Goal: Task Accomplishment & Management: Complete application form

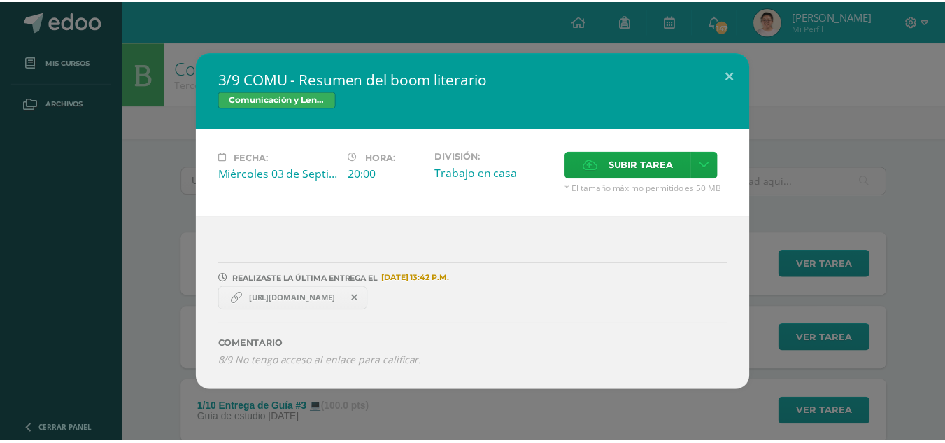
scroll to position [1609, 0]
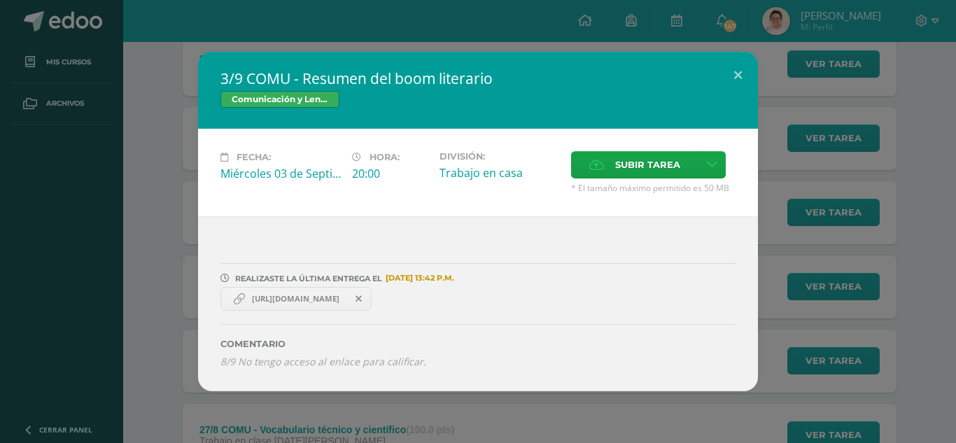
click at [71, 22] on div "3/9 COMU - Resumen del boom literario Comunicación y [GEOGRAPHIC_DATA] Fecha: […" at bounding box center [478, 221] width 956 height 443
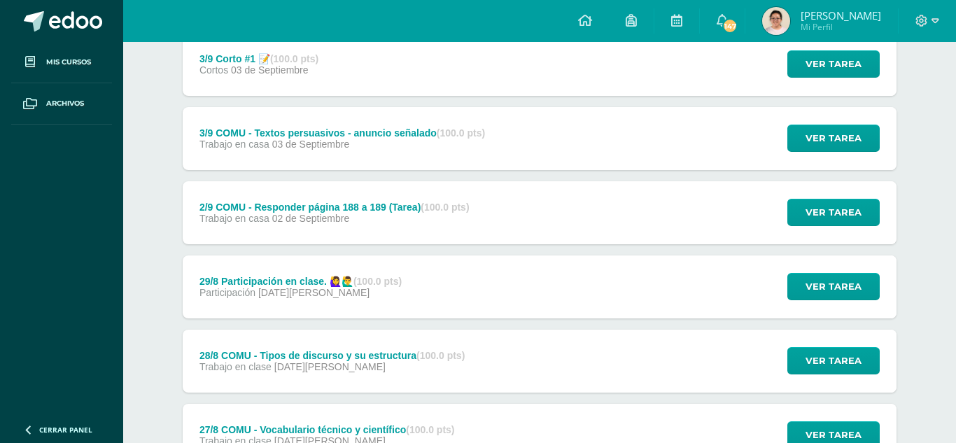
click at [71, 22] on div "3/9 COMU - Resumen del boom literario Comunicación y [GEOGRAPHIC_DATA] Fecha: […" at bounding box center [478, 221] width 956 height 443
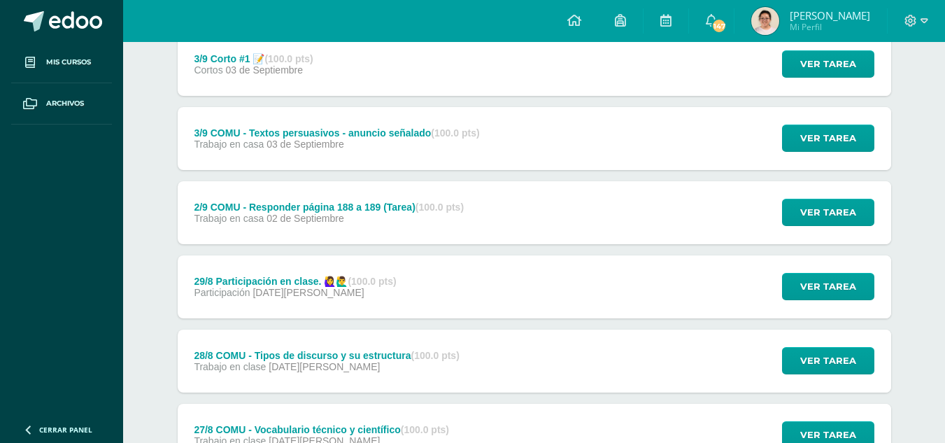
scroll to position [0, 0]
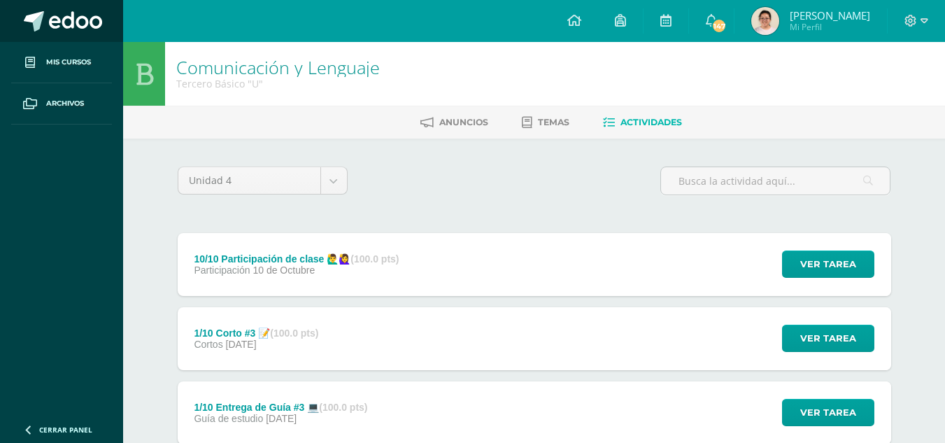
click at [66, 41] on link at bounding box center [61, 21] width 123 height 42
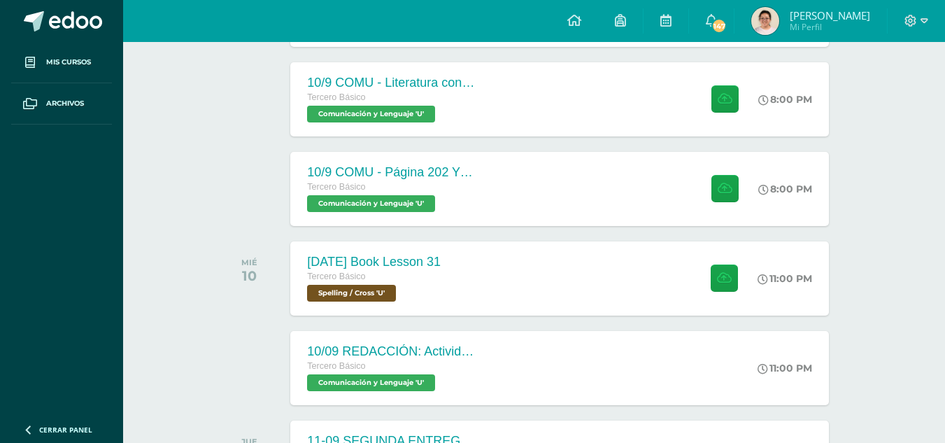
scroll to position [583, 0]
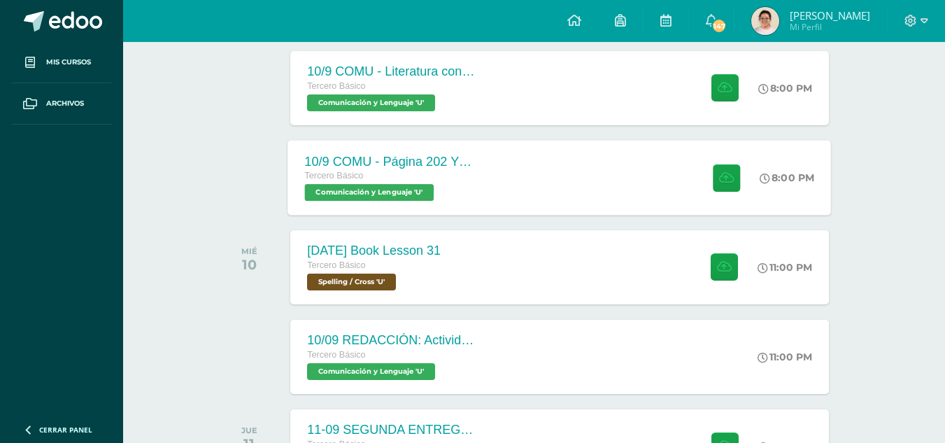
click at [467, 185] on div "[PERSON_NAME] Básico Comunicación y [GEOGRAPHIC_DATA] 'U'" at bounding box center [389, 185] width 169 height 32
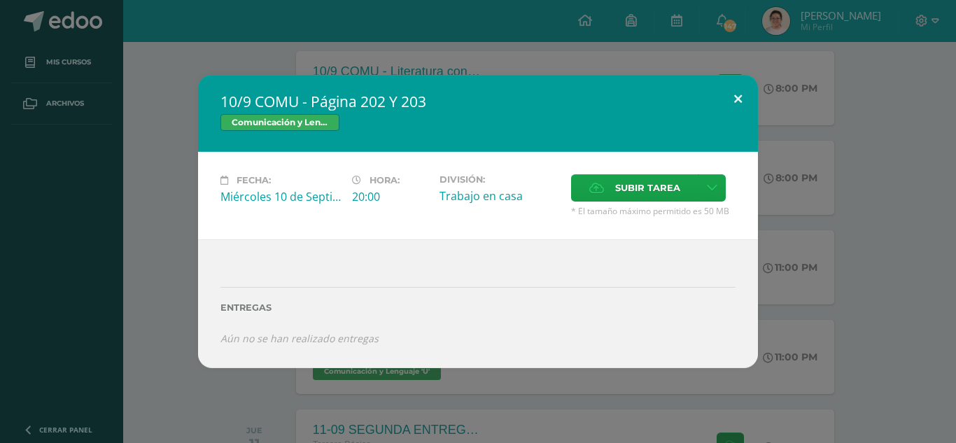
click at [724, 92] on button at bounding box center [738, 99] width 40 height 48
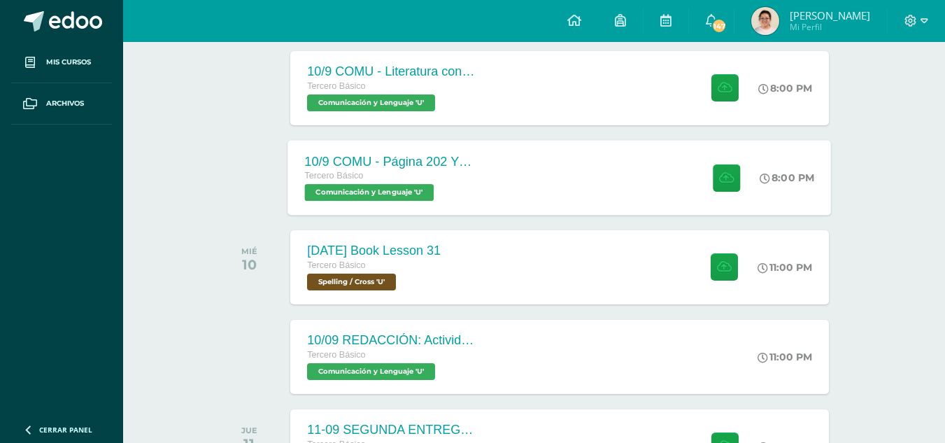
click at [669, 185] on div "10/9 COMU - Página 202 Y 203 [PERSON_NAME] Básico Comunicación y [GEOGRAPHIC_DA…" at bounding box center [560, 177] width 544 height 75
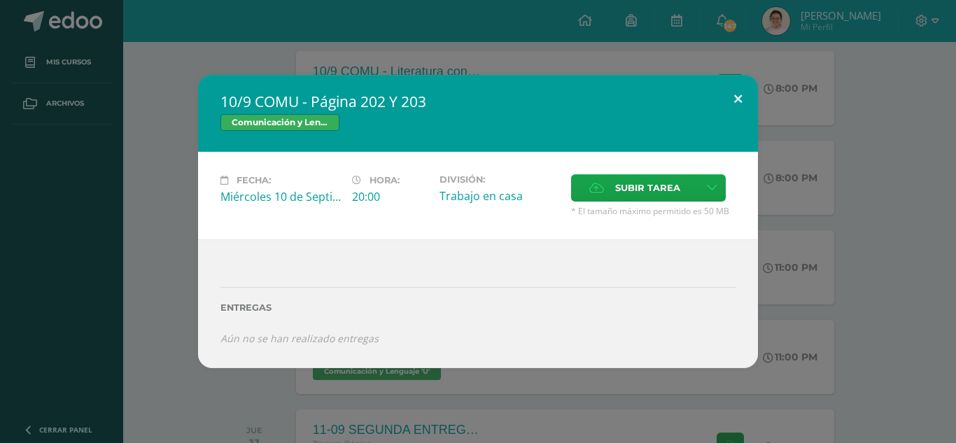
click at [737, 97] on button at bounding box center [738, 99] width 40 height 48
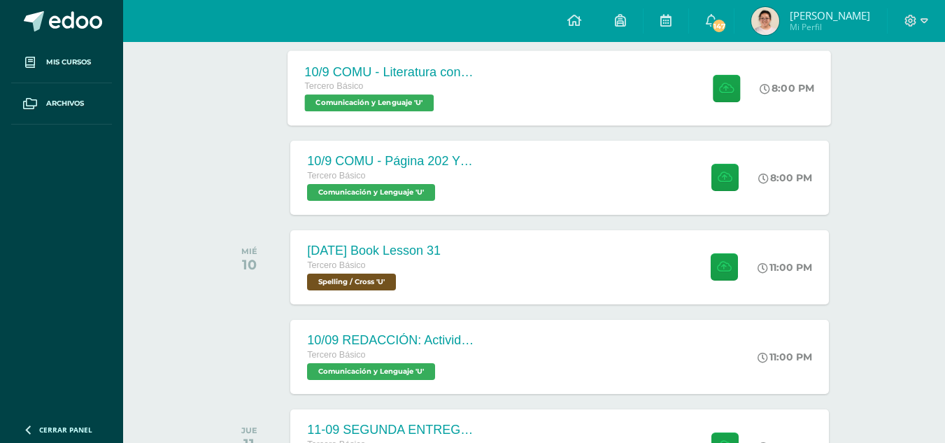
click at [593, 66] on div "10/9 COMU - Literatura contemporánea- Anotaciones en el cuaderno. Tercero Básic…" at bounding box center [560, 87] width 544 height 75
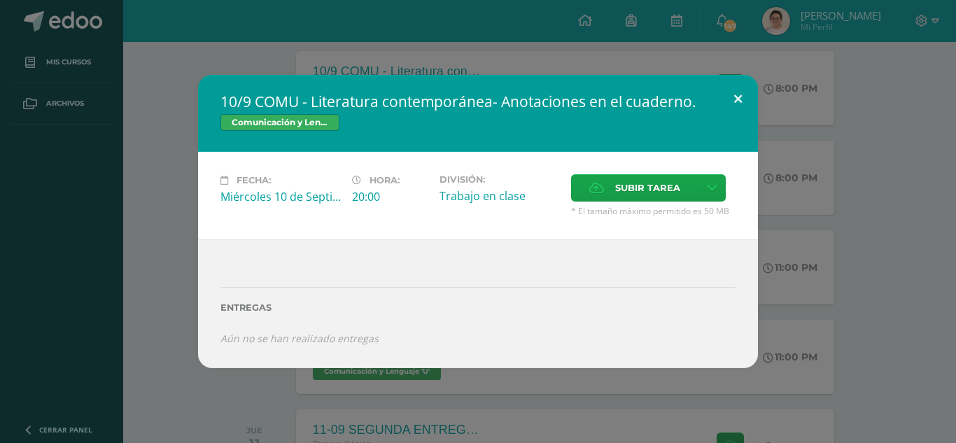
click at [733, 103] on button at bounding box center [738, 99] width 40 height 48
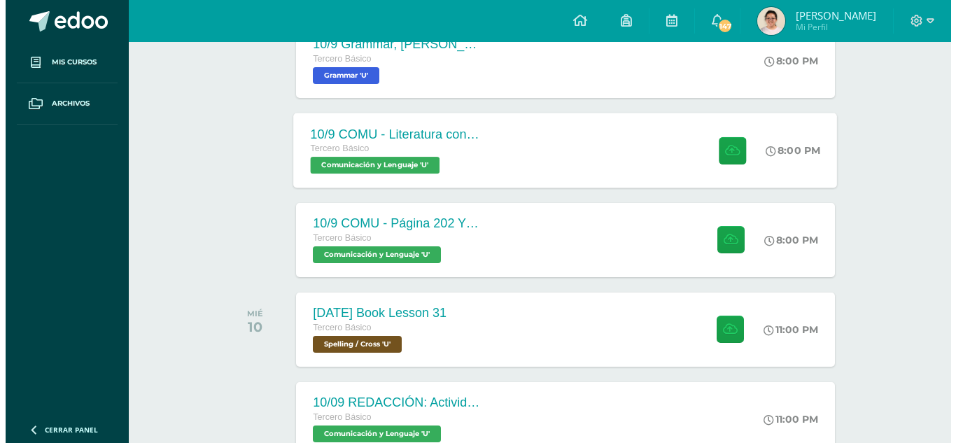
scroll to position [513, 0]
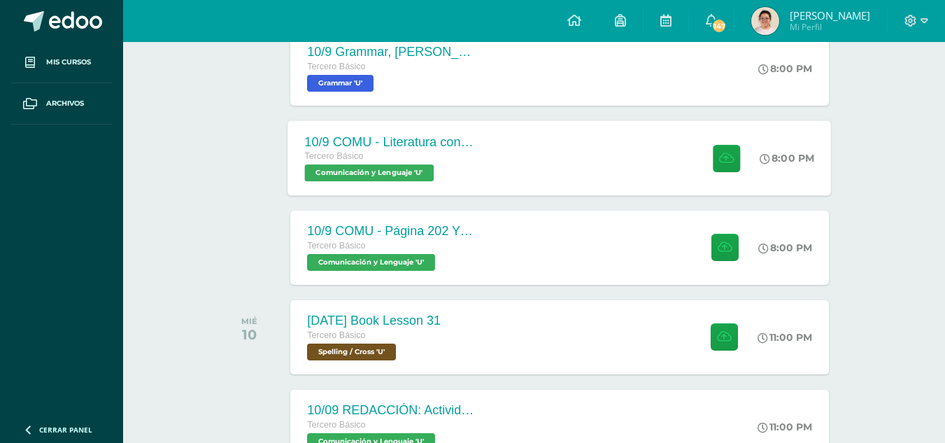
click at [649, 147] on div "10/9 COMU - Literatura contemporánea- Anotaciones en el cuaderno. Tercero Básic…" at bounding box center [560, 157] width 544 height 75
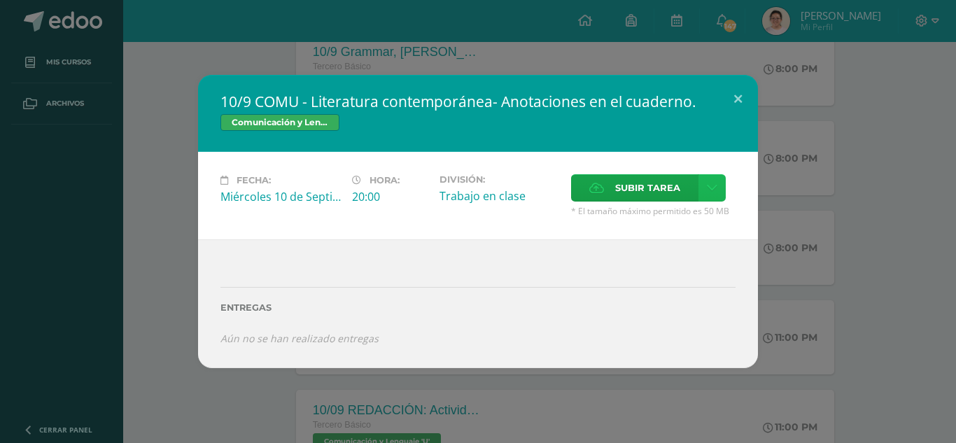
click at [707, 188] on icon at bounding box center [712, 188] width 10 height 12
click at [612, 187] on label "Subir tarea" at bounding box center [634, 187] width 127 height 27
click at [0, 0] on input "Subir tarea" at bounding box center [0, 0] width 0 height 0
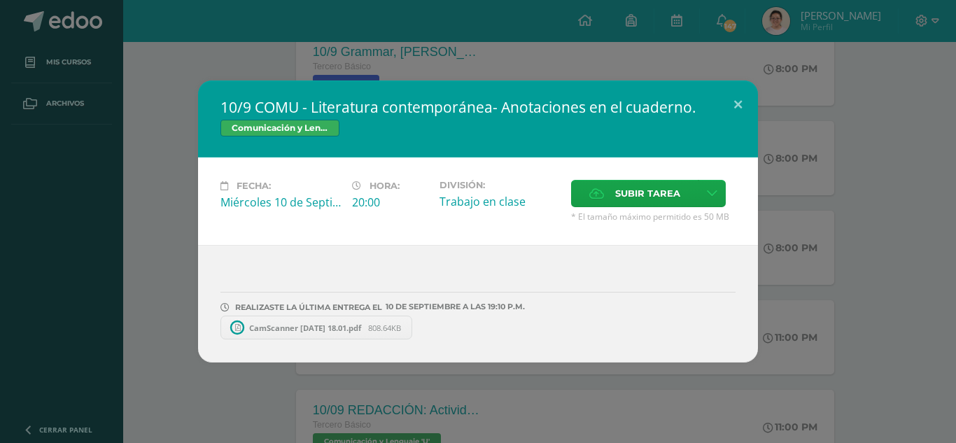
click at [269, 329] on span "CamScanner 09-09-2025 18.01.pdf" at bounding box center [305, 327] width 126 height 10
click at [425, 329] on span at bounding box center [414, 327] width 24 height 15
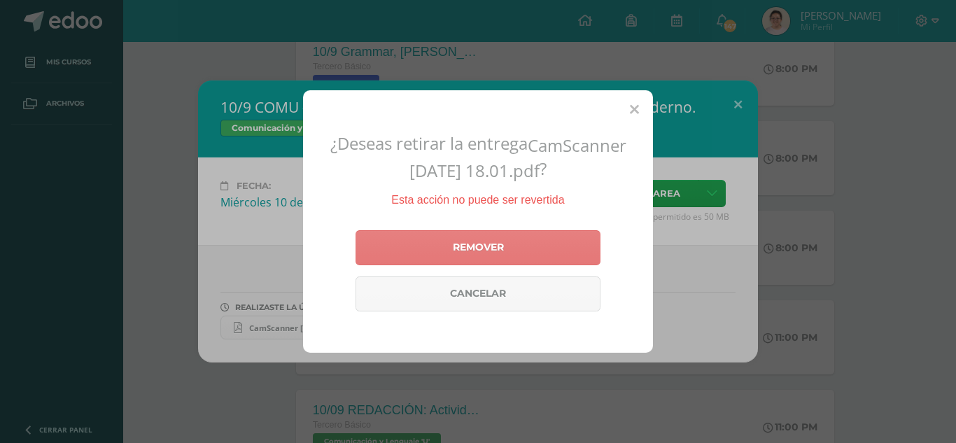
click at [518, 246] on link "Remover" at bounding box center [477, 247] width 245 height 35
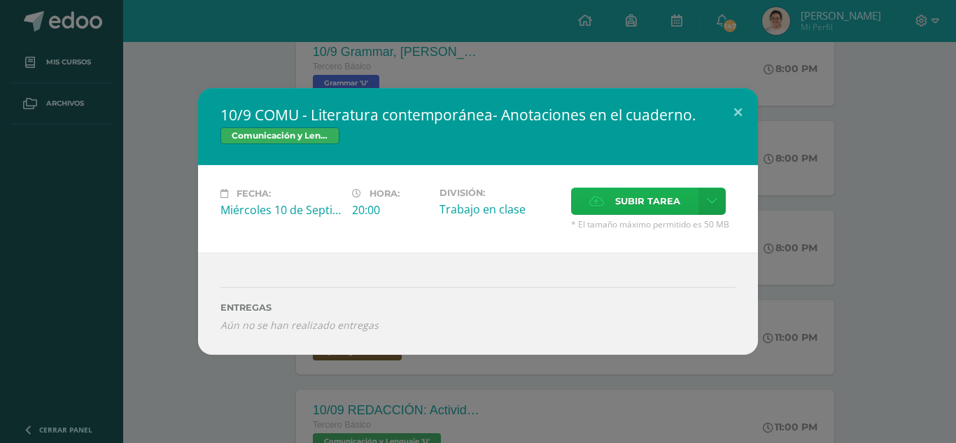
click at [622, 208] on span "Subir tarea" at bounding box center [647, 201] width 65 height 26
click at [0, 0] on input "Subir tarea" at bounding box center [0, 0] width 0 height 0
